Goal: Task Accomplishment & Management: Manage account settings

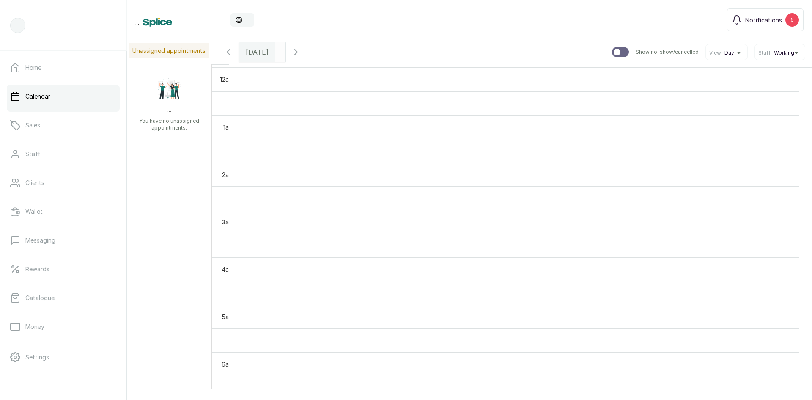
scroll to position [285, 0]
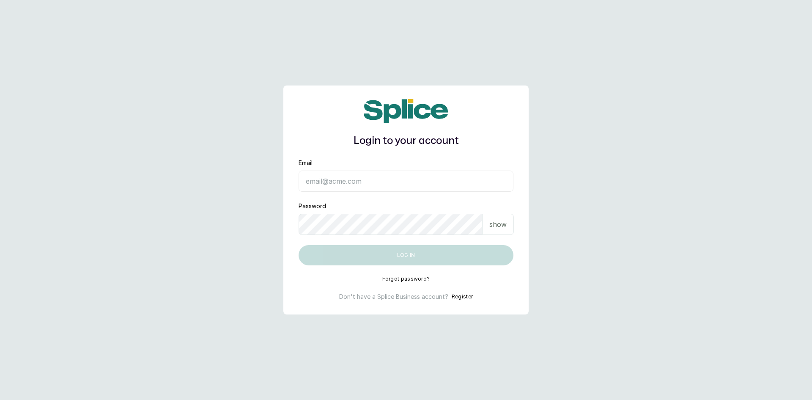
click at [335, 174] on input "Email" at bounding box center [406, 180] width 215 height 21
type input "[EMAIL_ADDRESS][DOMAIN_NAME]"
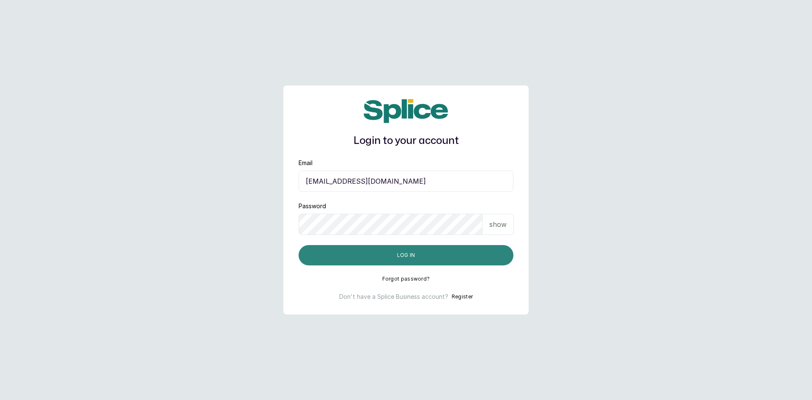
click at [392, 255] on button "Log in" at bounding box center [406, 255] width 215 height 20
